Goal: Task Accomplishment & Management: Manage account settings

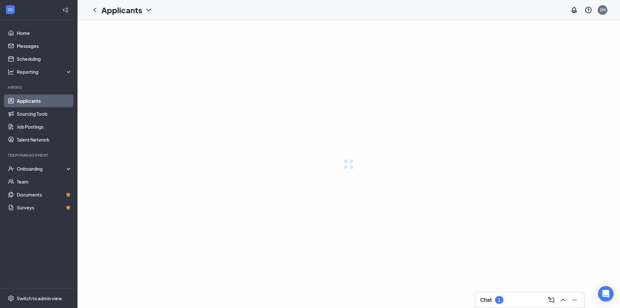
click at [32, 101] on link "Applicants" at bounding box center [44, 100] width 55 height 13
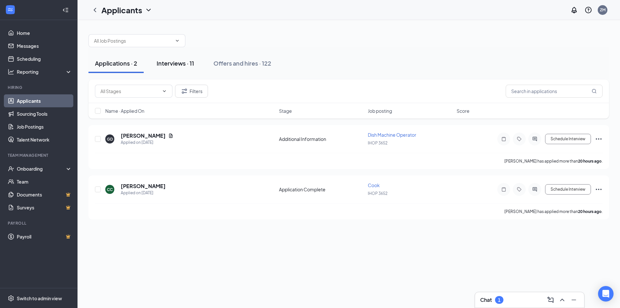
click at [170, 65] on div "Interviews · 11" at bounding box center [175, 63] width 37 height 8
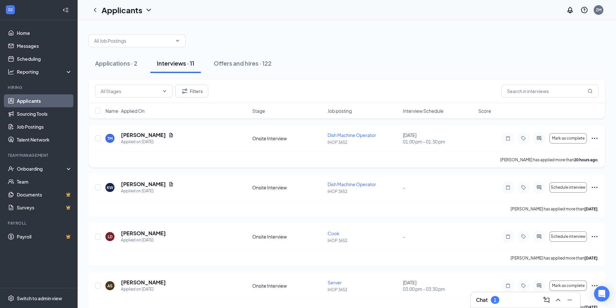
click at [594, 137] on icon "Ellipses" at bounding box center [594, 138] width 8 height 8
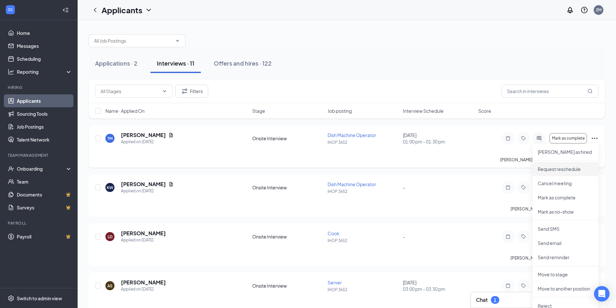
drag, startPoint x: 566, startPoint y: 171, endPoint x: 563, endPoint y: 161, distance: 9.9
click at [566, 170] on p "Request reschedule" at bounding box center [565, 169] width 56 height 6
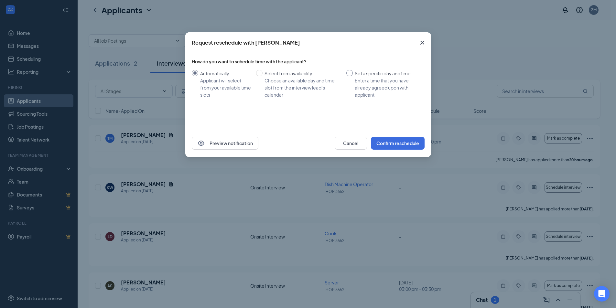
click at [390, 73] on div "Set a specific day and time" at bounding box center [386, 73] width 65 height 7
click at [353, 73] on input "Set a specific day and time Enter a time that you have already agreed upon with…" at bounding box center [349, 73] width 6 height 6
radio input "true"
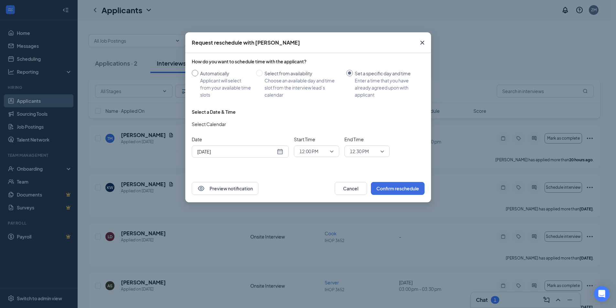
click at [211, 72] on div "Automatically" at bounding box center [225, 73] width 51 height 7
click at [198, 72] on input "Automatically Applicant will select from your available time slots" at bounding box center [195, 73] width 6 height 6
radio input "true"
radio input "false"
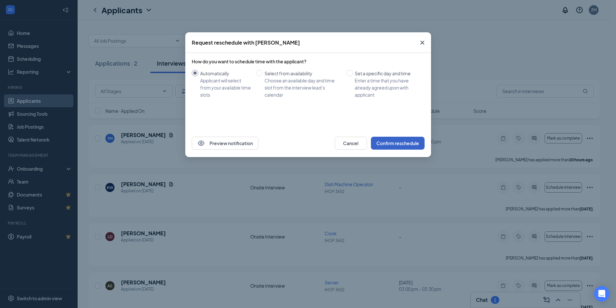
click at [409, 139] on button "Confirm reschedule" at bounding box center [398, 143] width 54 height 13
